Goal: Task Accomplishment & Management: Manage account settings

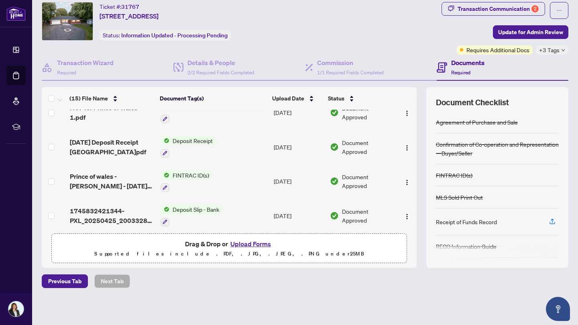
scroll to position [149, 0]
click at [124, 141] on span "[DATE] Deposit Receipt [GEOGRAPHIC_DATA]pdf" at bounding box center [112, 147] width 84 height 19
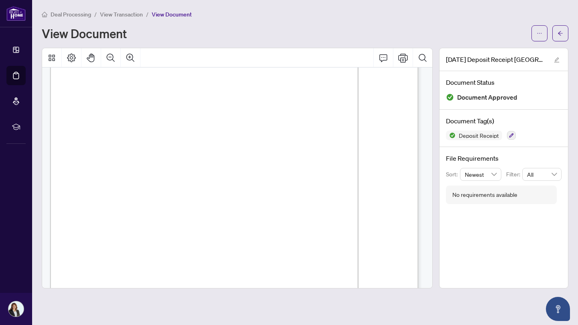
scroll to position [96, 0]
click at [566, 31] on button "button" at bounding box center [561, 33] width 16 height 16
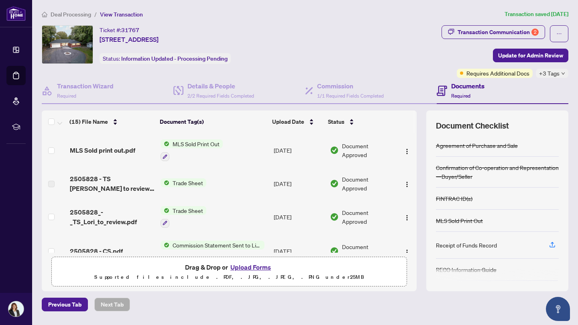
click at [549, 243] on icon "button" at bounding box center [552, 244] width 7 height 7
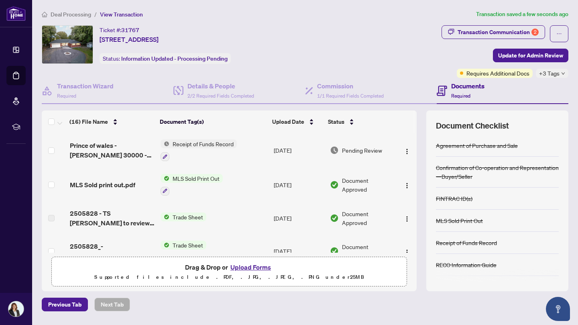
click at [532, 55] on span "Update for Admin Review" at bounding box center [530, 55] width 65 height 13
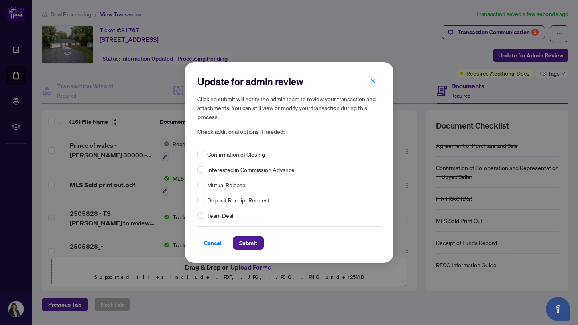
click at [255, 246] on span "Submit" at bounding box center [248, 243] width 18 height 13
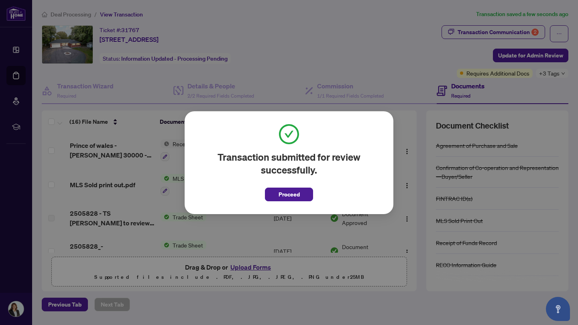
click at [281, 196] on span "Proceed" at bounding box center [289, 194] width 21 height 13
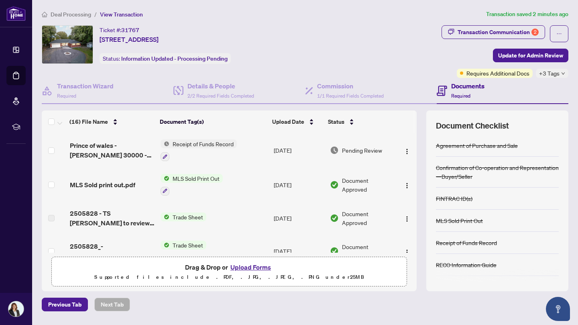
click at [108, 208] on span "2505828 - TS [PERSON_NAME] to review Signed.pdf" at bounding box center [112, 217] width 84 height 19
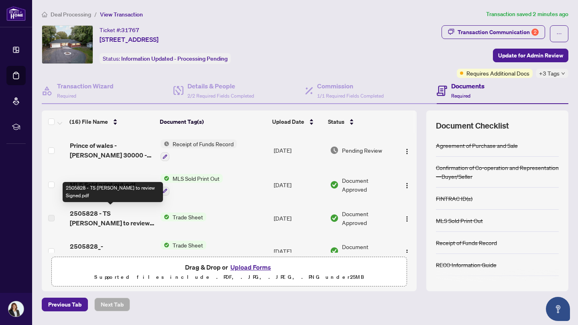
click at [89, 225] on span "2505828 - TS [PERSON_NAME] to review Signed.pdf" at bounding box center [112, 217] width 84 height 19
click at [131, 208] on span "2505828 - TS [PERSON_NAME] to review Signed.pdf" at bounding box center [112, 217] width 84 height 19
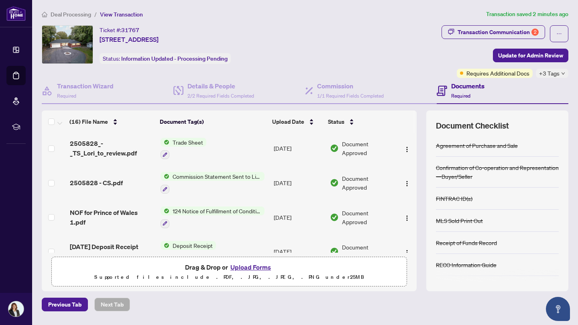
scroll to position [104, 0]
click at [189, 144] on div "Trade Sheet" at bounding box center [184, 148] width 46 height 22
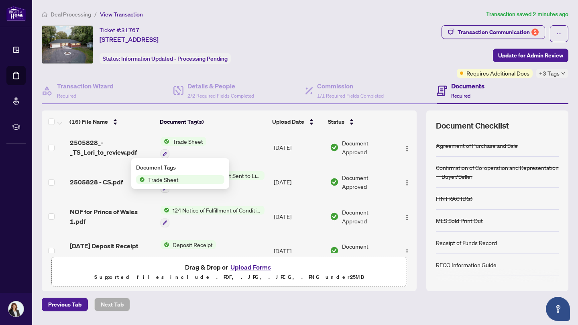
click at [84, 146] on span "2505828_-_TS_Lori_to_review.pdf" at bounding box center [112, 147] width 84 height 19
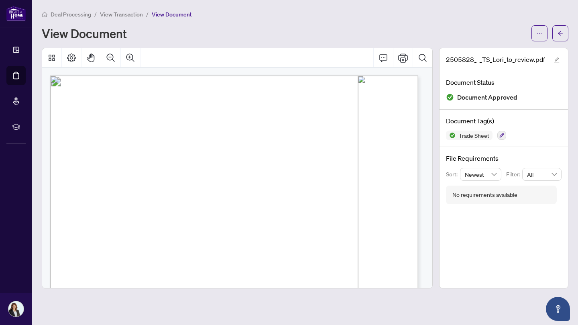
click at [561, 31] on icon "arrow-left" at bounding box center [561, 34] width 6 height 6
